Goal: Task Accomplishment & Management: Complete application form

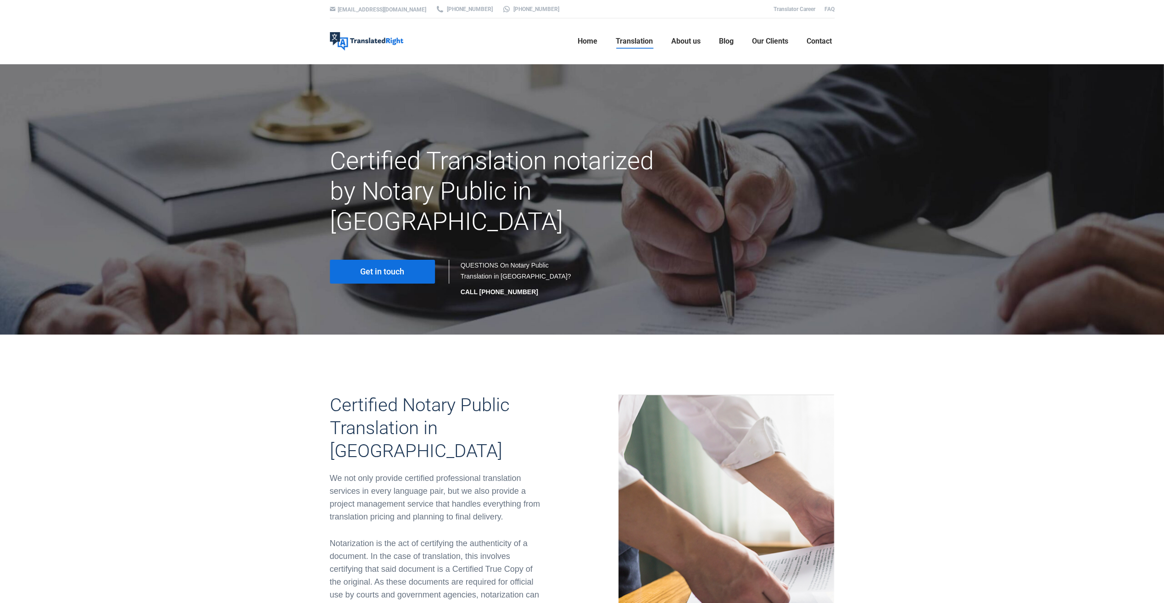
click at [385, 267] on span "Get in touch" at bounding box center [382, 271] width 44 height 9
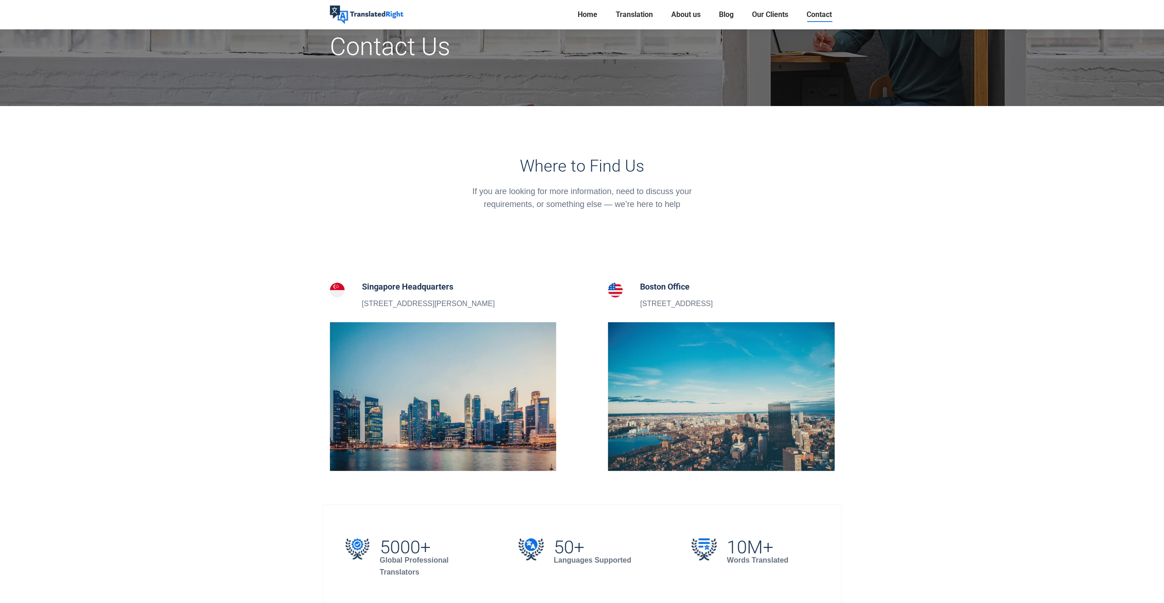
scroll to position [138, 0]
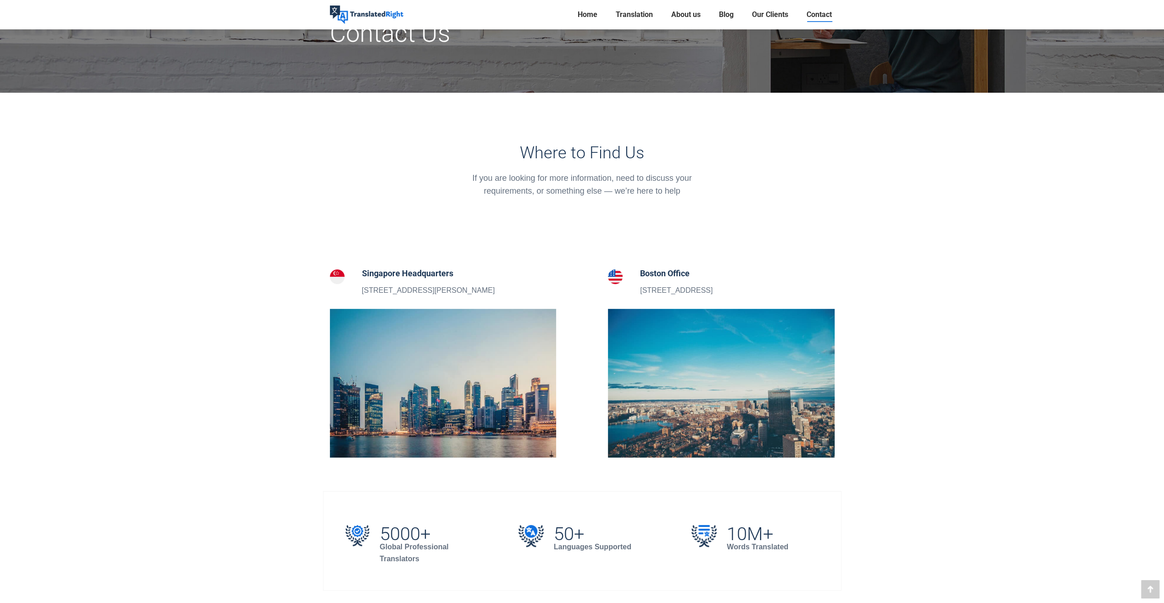
click at [404, 385] on img at bounding box center [443, 383] width 227 height 149
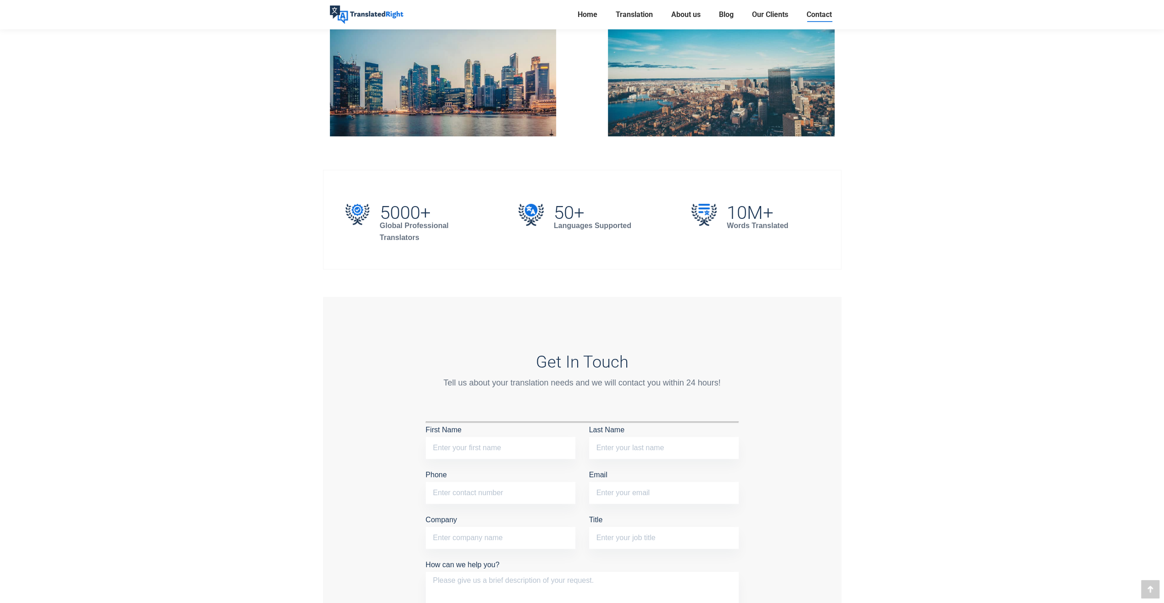
scroll to position [688, 0]
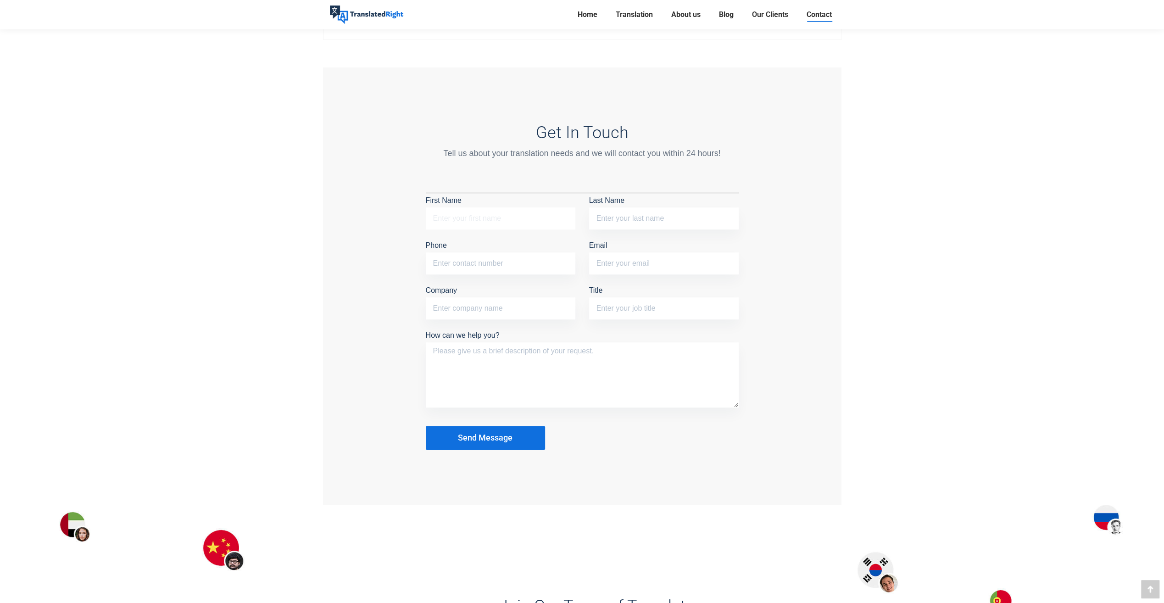
click at [468, 217] on input "First Name" at bounding box center [501, 218] width 150 height 22
type input "Yongteng"
click at [618, 223] on input "Last Name" at bounding box center [664, 218] width 150 height 22
type input "MA"
click at [496, 262] on input "Phone" at bounding box center [501, 263] width 150 height 22
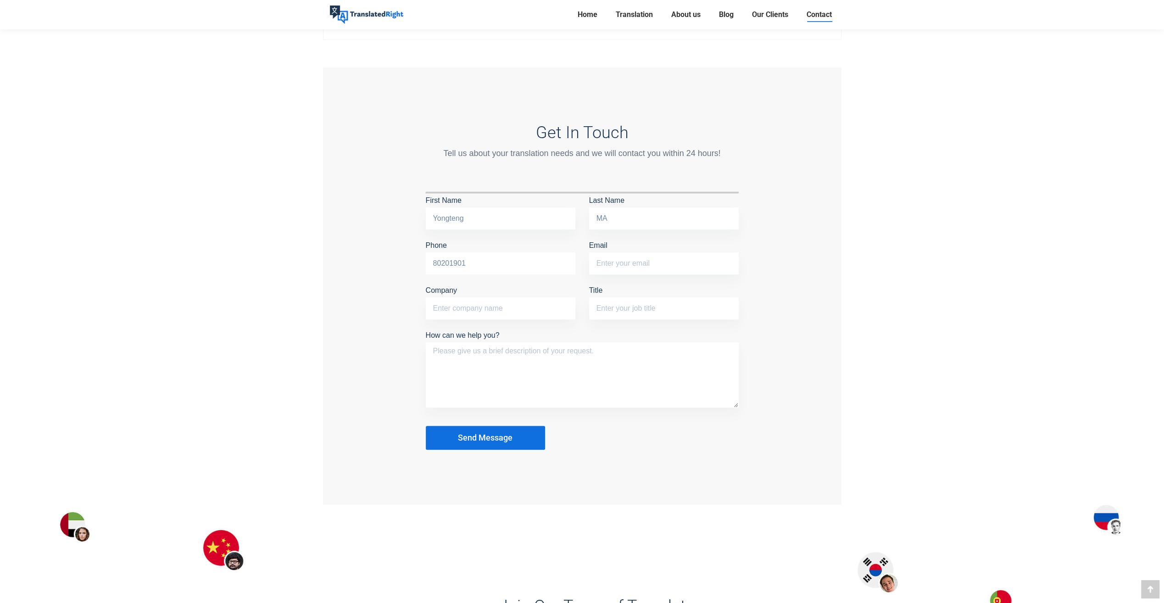
type input "80201901"
click at [642, 261] on input "Email" at bounding box center [664, 263] width 150 height 22
type input "e1554726@u.nus.edu"
click at [486, 313] on input "Company" at bounding box center [501, 308] width 150 height 22
type input "National University of Singapore"
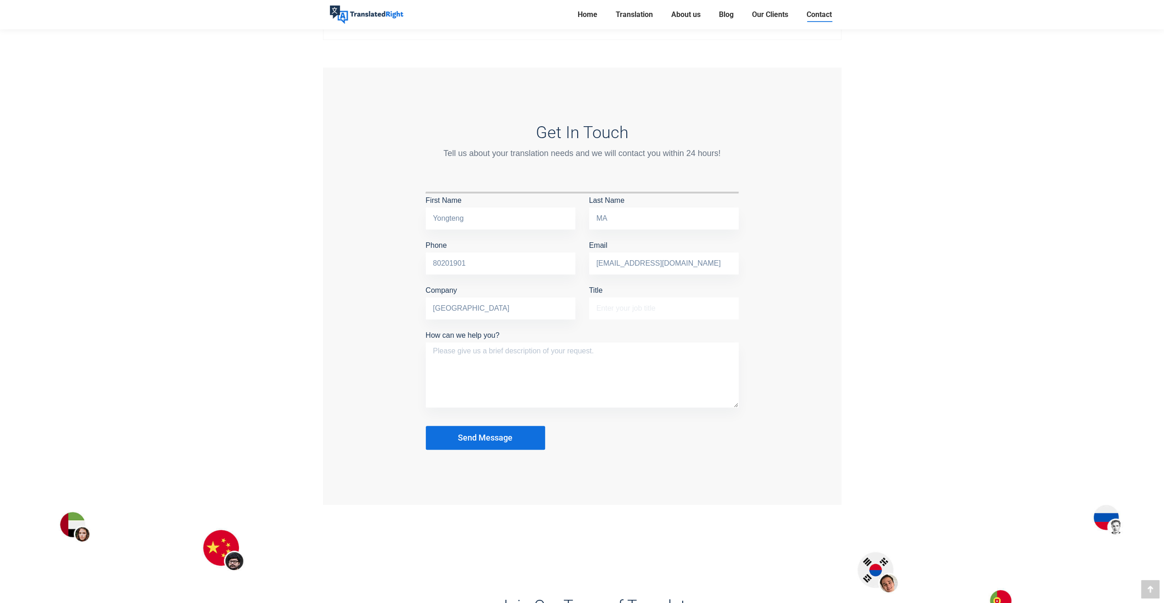
click at [625, 307] on input "Title" at bounding box center [664, 308] width 150 height 22
type input "N"
click at [668, 308] on input "ID translation and" at bounding box center [664, 308] width 150 height 22
click at [675, 306] on input "ID translation and" at bounding box center [664, 308] width 150 height 22
click at [664, 307] on input "ID translation and" at bounding box center [664, 308] width 150 height 22
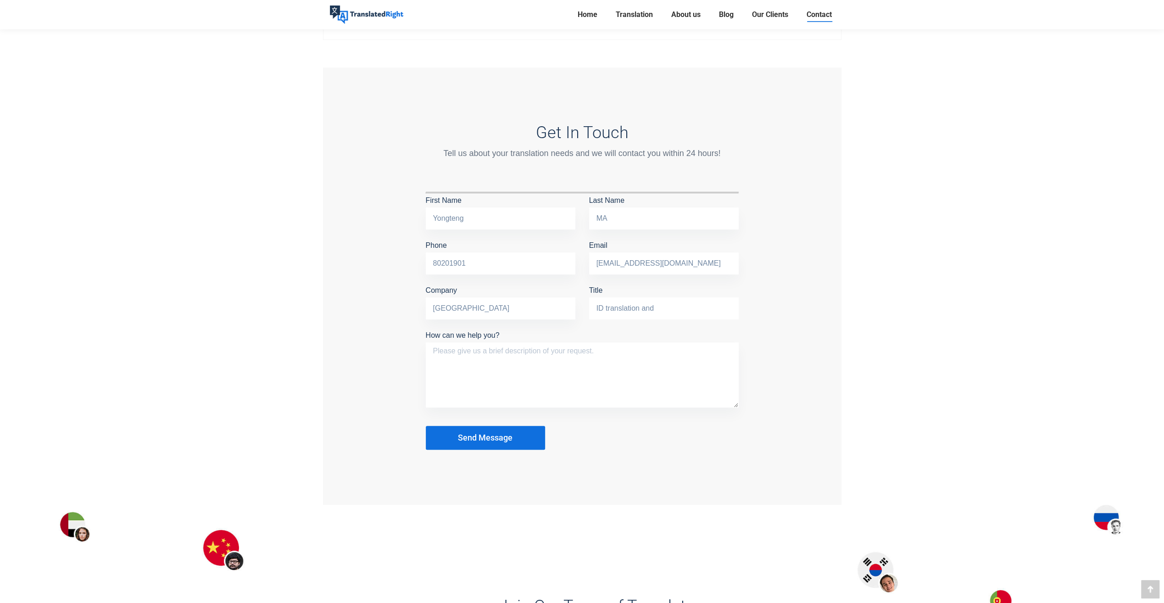
paste input "notarization"
type input "ID translation and notarization"
drag, startPoint x: 547, startPoint y: 363, endPoint x: 602, endPoint y: 352, distance: 55.7
click at [549, 363] on textarea "How can we help you?" at bounding box center [582, 374] width 313 height 65
type textarea "I"
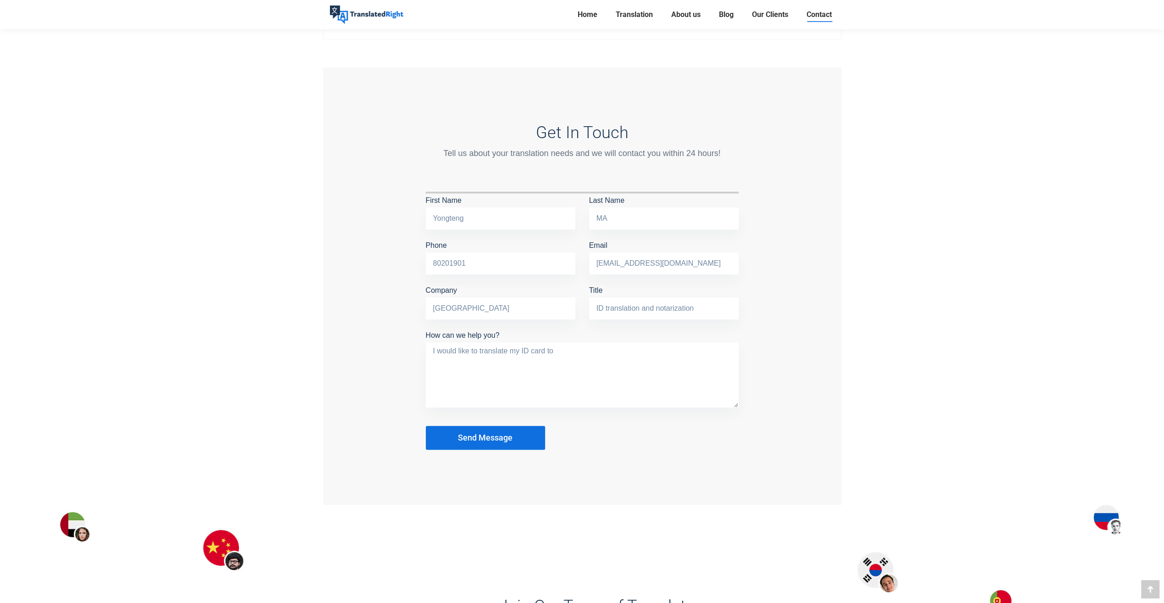
click at [520, 350] on textarea "I would like to translate my ID card to" at bounding box center [582, 374] width 313 height 65
click at [620, 350] on textarea "I would like to translate my Chinese ID card to" at bounding box center [582, 374] width 313 height 65
click at [511, 349] on textarea "I would like to translate my Chinese ID card to English before 25th August. Cou…" at bounding box center [582, 374] width 313 height 65
drag, startPoint x: 519, startPoint y: 349, endPoint x: 510, endPoint y: 349, distance: 8.3
click at [510, 349] on textarea "I would like to translate my Chinese ID card to English before 25th August. Cou…" at bounding box center [582, 374] width 313 height 65
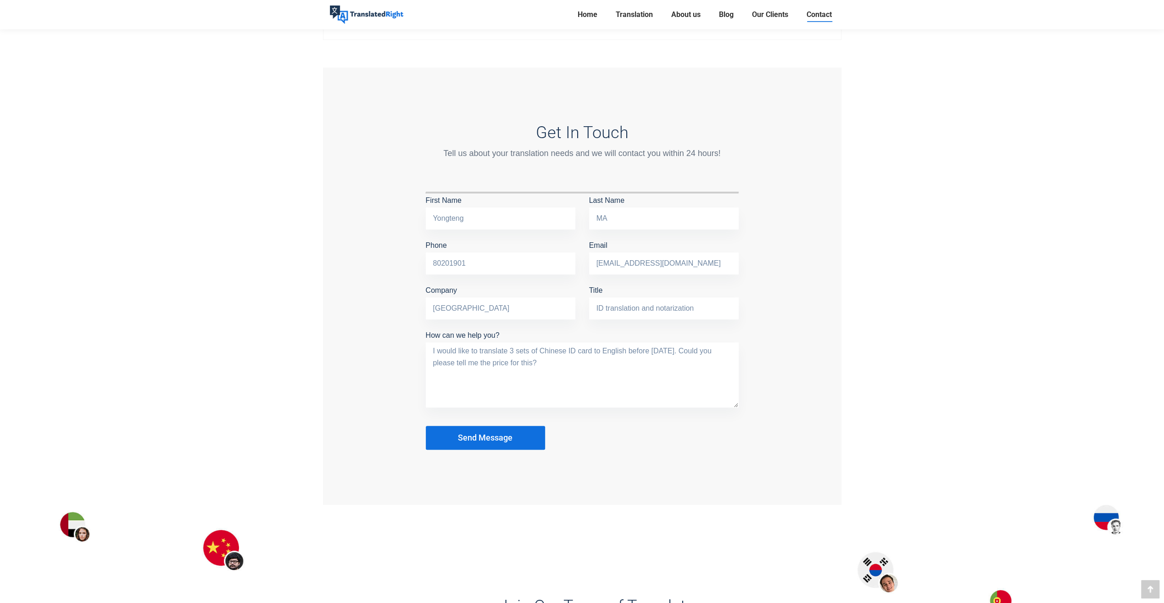
click at [592, 350] on textarea "I would like to translate 3 sets of Chinese ID card to English before 25th Augu…" at bounding box center [582, 374] width 313 height 65
click at [532, 362] on textarea "I would like to translate 3 sets of Chinese ID cards to English before 25th Aug…" at bounding box center [582, 374] width 313 height 65
click at [508, 363] on textarea "I would like to translate 3 sets of Chinese ID cards to English before 25th Aug…" at bounding box center [582, 374] width 313 height 65
drag, startPoint x: 537, startPoint y: 361, endPoint x: 525, endPoint y: 361, distance: 12.4
click at [525, 361] on textarea "I would like to translate 3 sets of Chinese ID cards to English before 25th Aug…" at bounding box center [582, 374] width 313 height 65
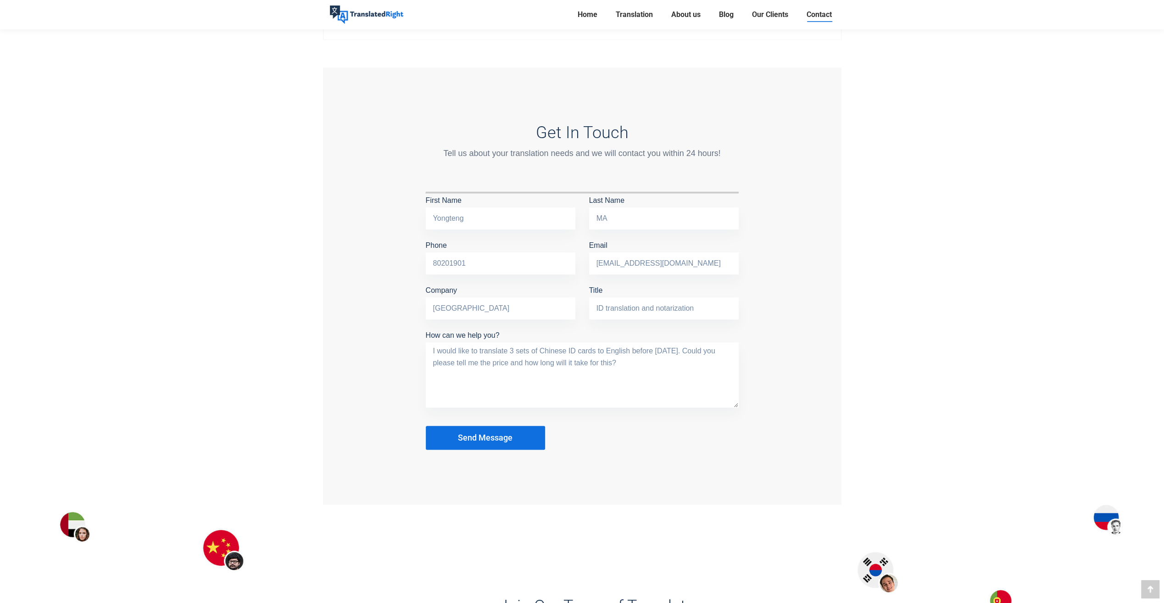
type textarea "I would like to translate 3 sets of Chinese ID cards to English before 25th Aug…"
click at [506, 436] on span "Send Message" at bounding box center [485, 437] width 55 height 9
click at [500, 436] on span "Send Message" at bounding box center [485, 437] width 55 height 9
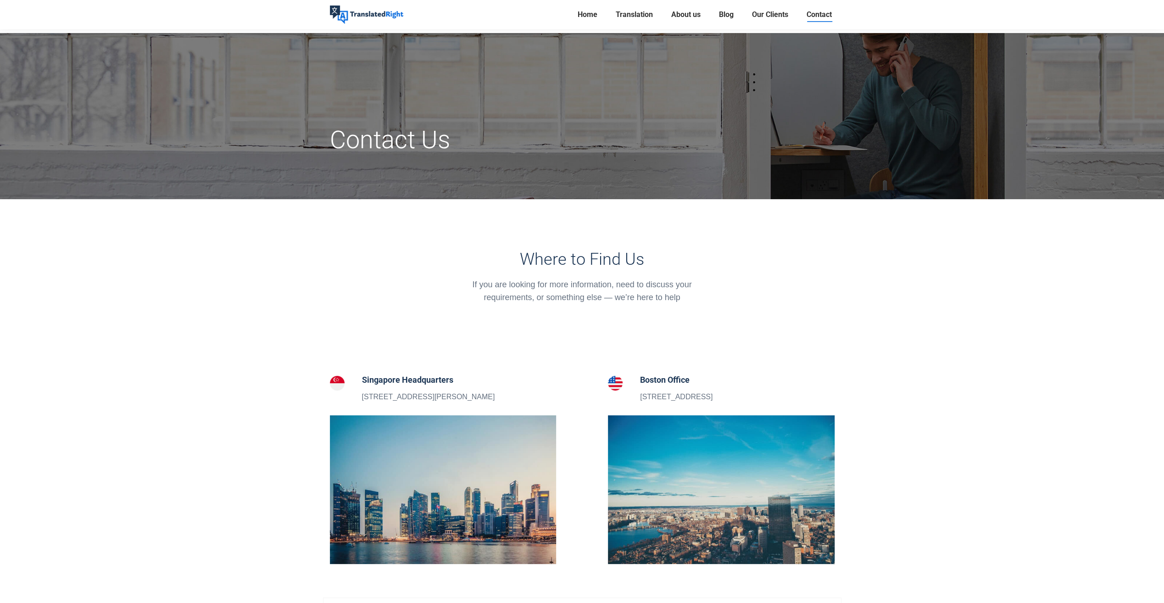
scroll to position [0, 0]
